Goal: Information Seeking & Learning: Learn about a topic

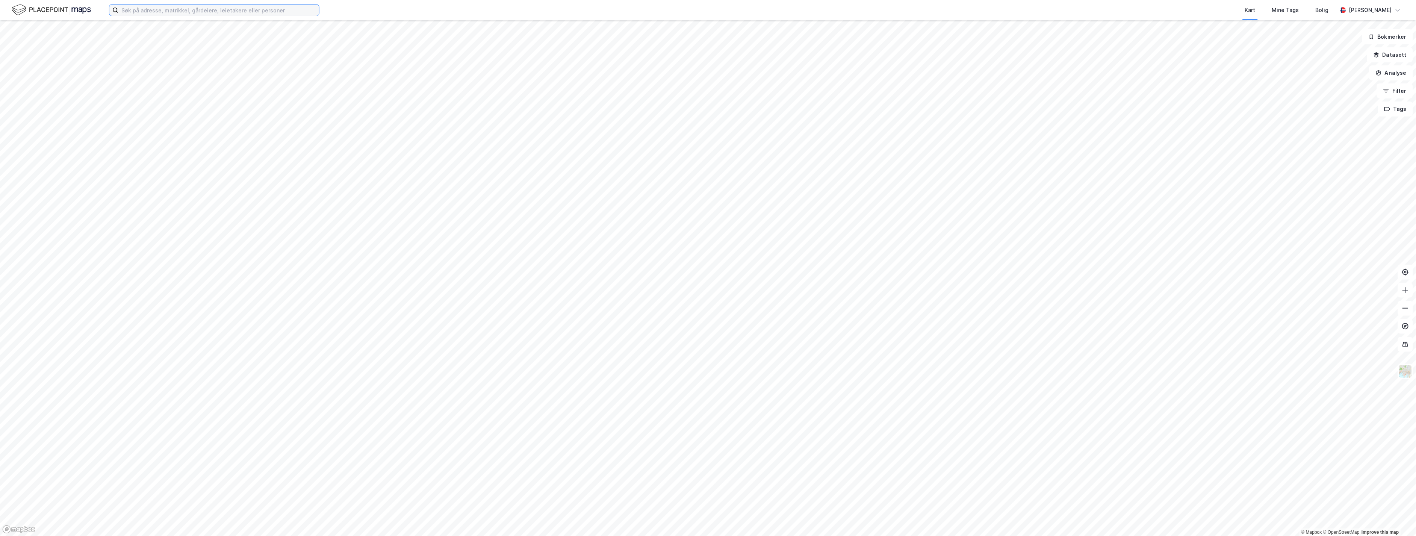
click at [243, 11] on input at bounding box center [218, 10] width 201 height 11
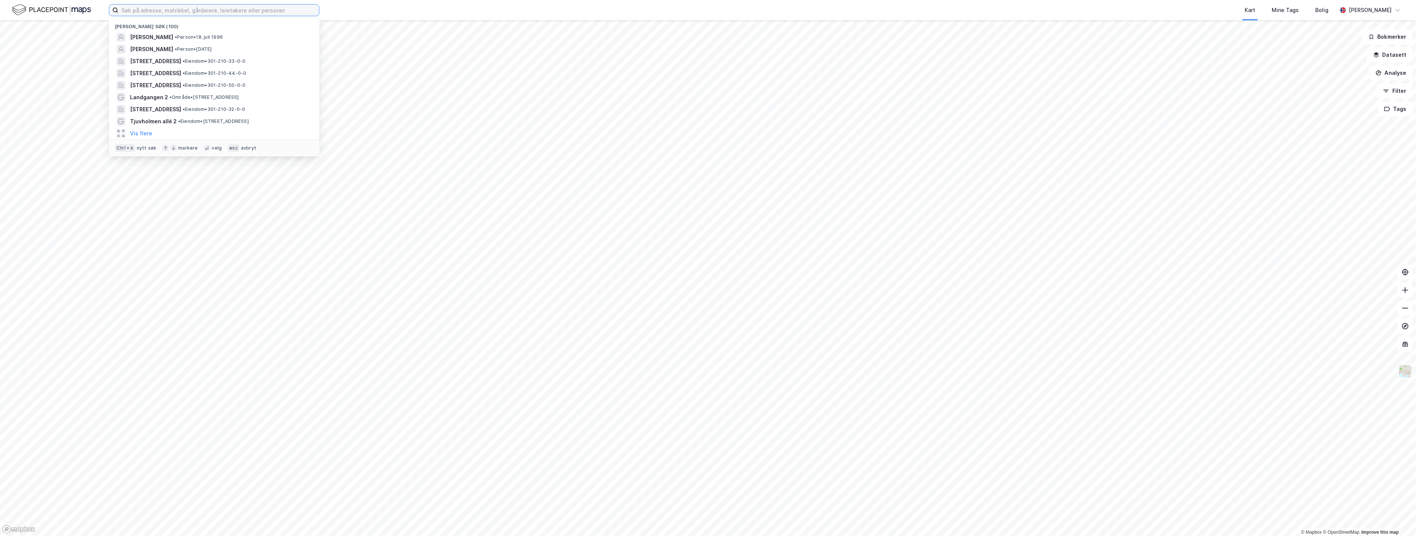
click at [213, 8] on input at bounding box center [218, 10] width 201 height 11
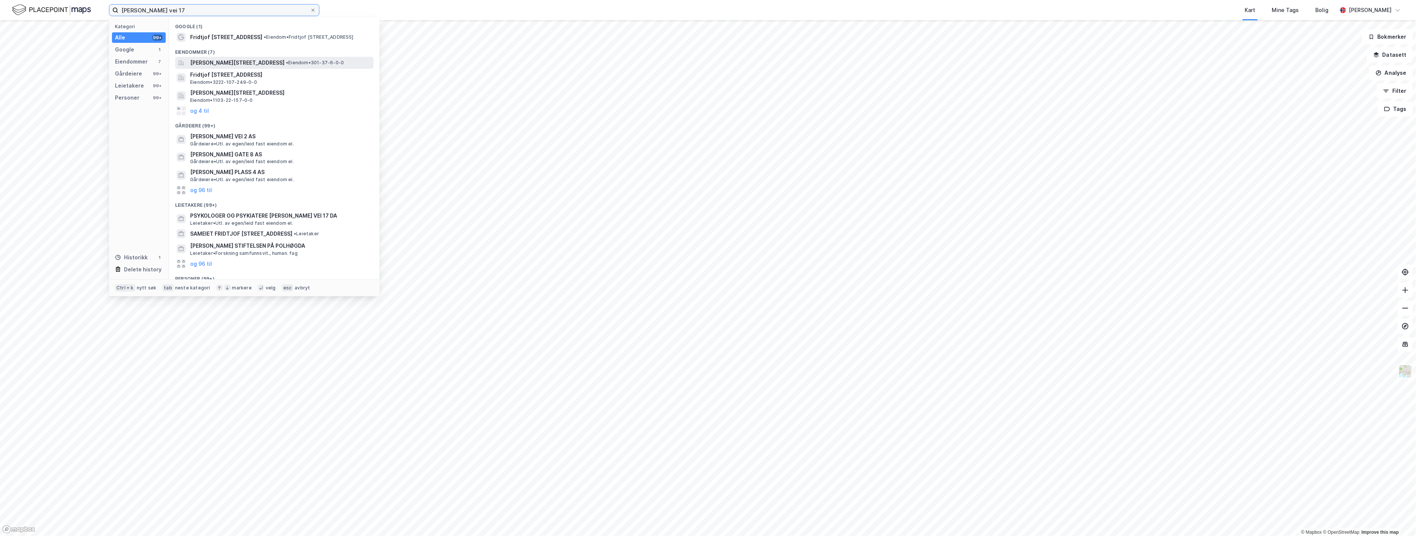
type input "fridtjof nansens vei 17"
click at [264, 62] on span "Fridtjof Nansens vei 17, 0369, OSLO, OSLO" at bounding box center [237, 62] width 94 height 9
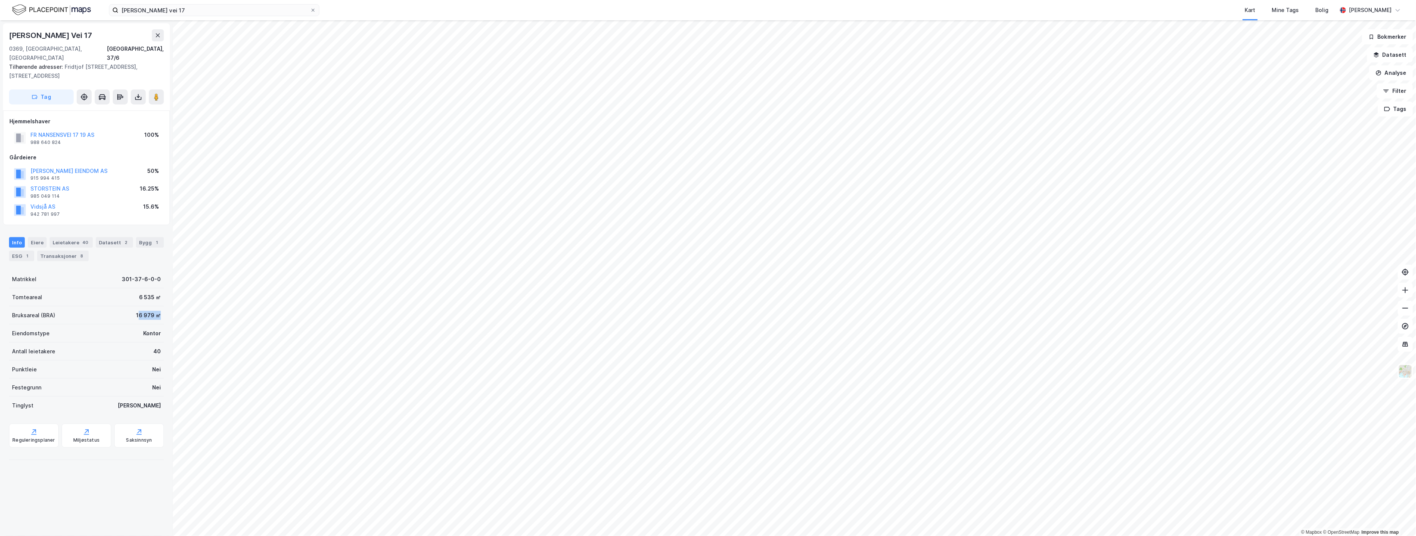
drag, startPoint x: 133, startPoint y: 308, endPoint x: 152, endPoint y: 308, distance: 18.8
click at [152, 311] on div "16 979 ㎡" at bounding box center [148, 315] width 25 height 9
click at [110, 310] on div "Bruksareal (BRA) 16 979 ㎡" at bounding box center [86, 315] width 155 height 18
click at [35, 238] on div "Eiere" at bounding box center [37, 242] width 19 height 11
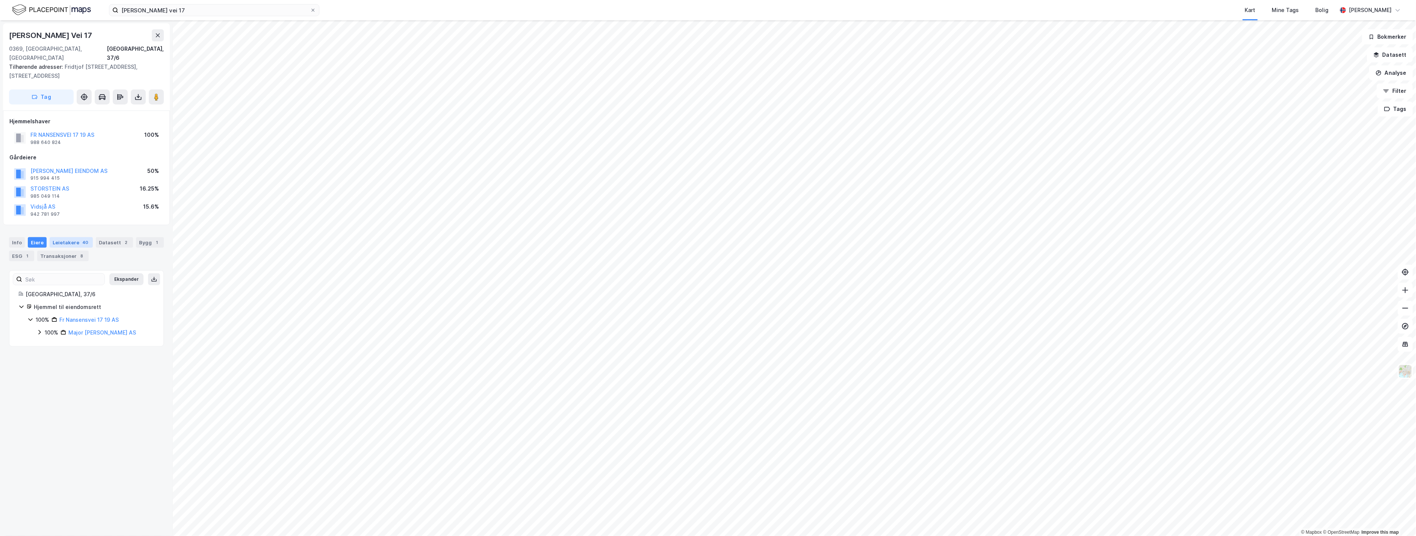
click at [60, 237] on div "Leietakere 40" at bounding box center [71, 242] width 43 height 11
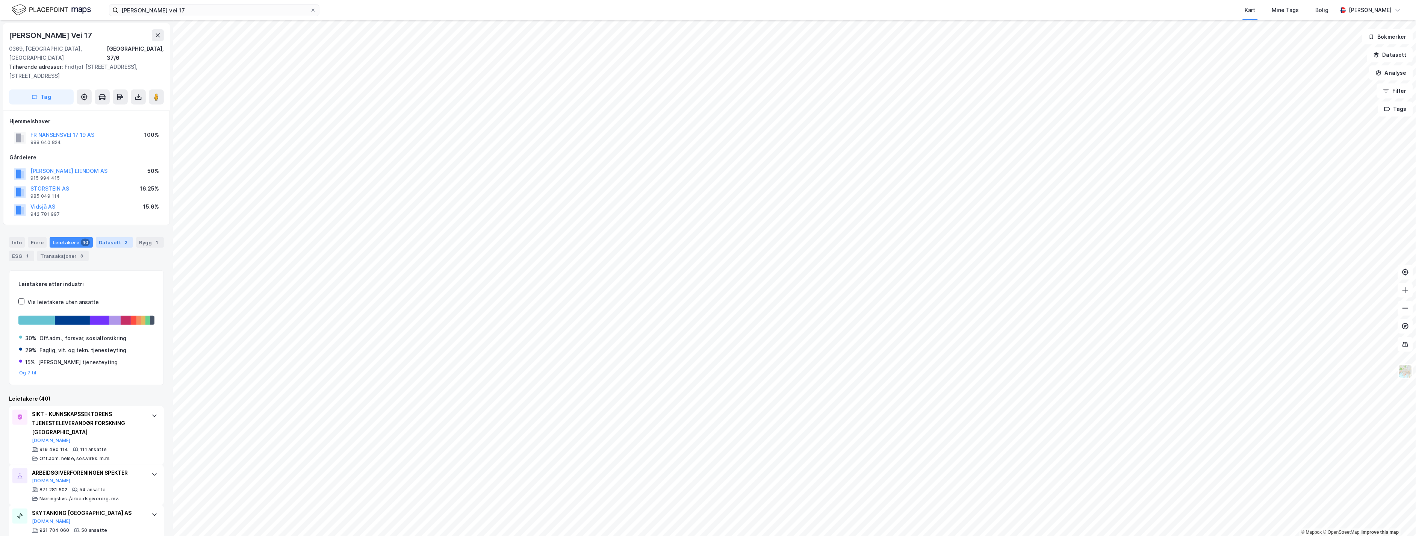
click at [104, 237] on div "Datasett 2" at bounding box center [114, 242] width 37 height 11
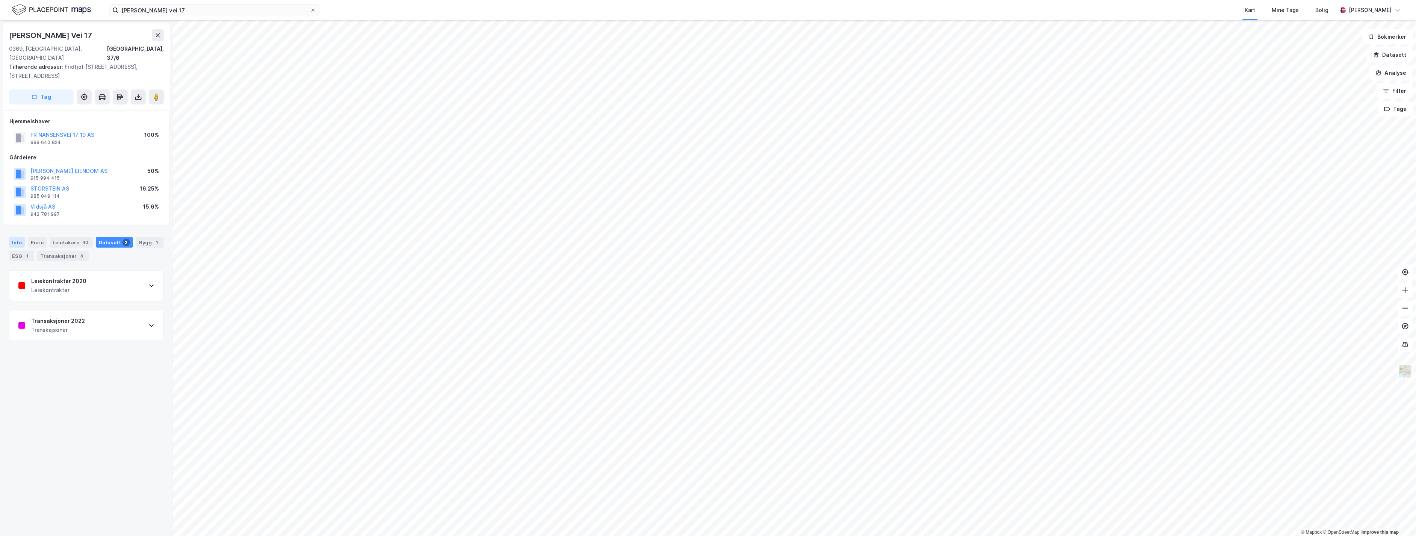
click at [9, 237] on div "Info" at bounding box center [17, 242] width 16 height 11
